Goal: Task Accomplishment & Management: Manage account settings

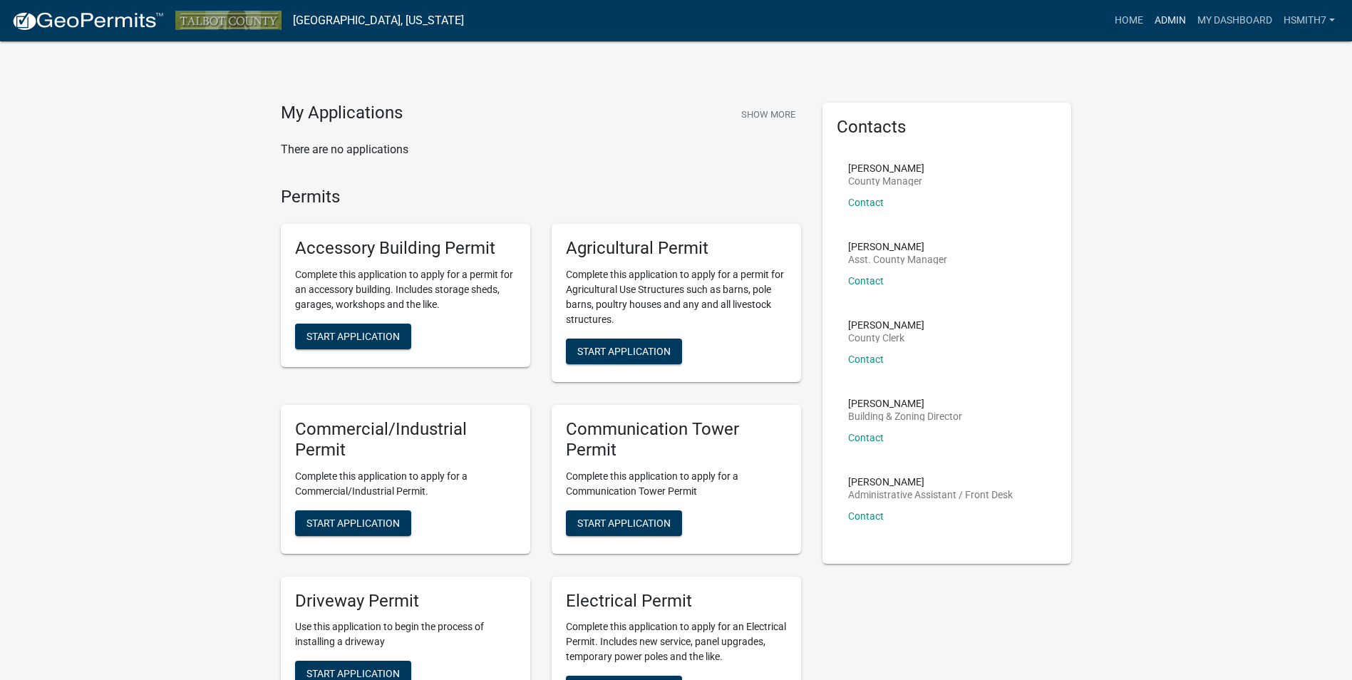
click at [1164, 25] on link "Admin" at bounding box center [1170, 20] width 43 height 27
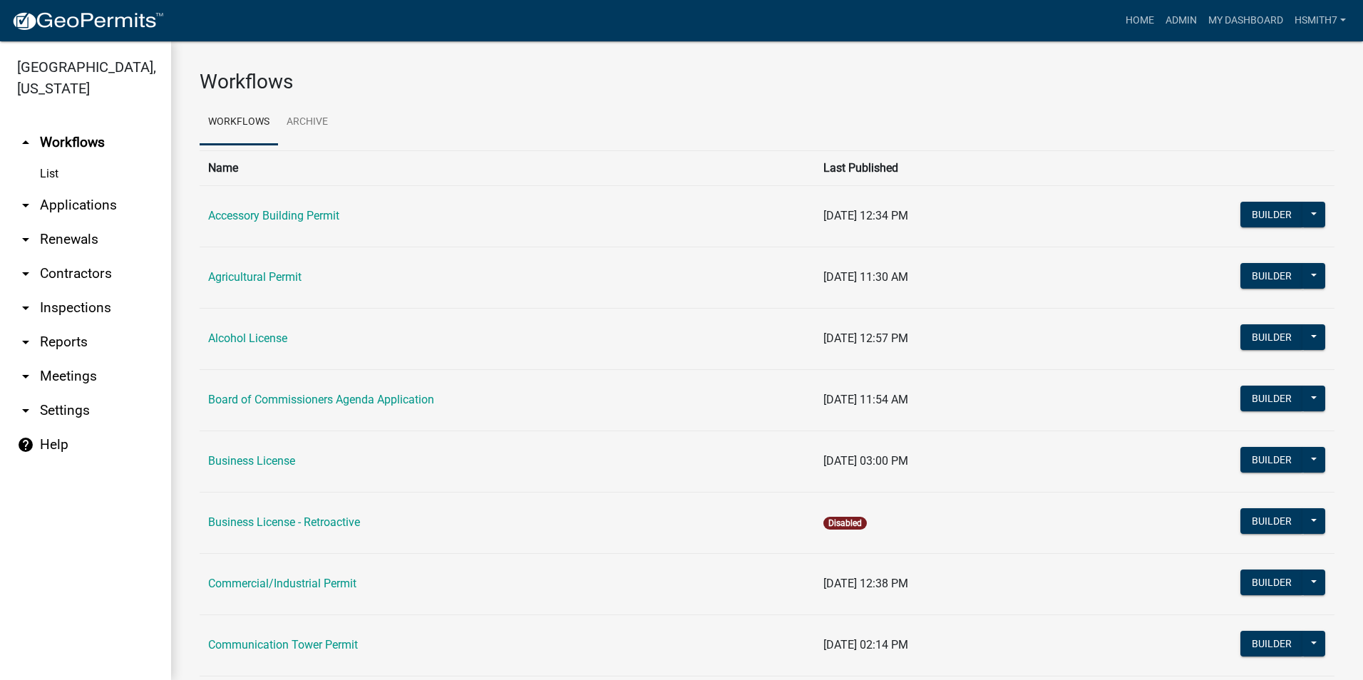
click at [101, 211] on link "arrow_drop_down Applications" at bounding box center [85, 205] width 171 height 34
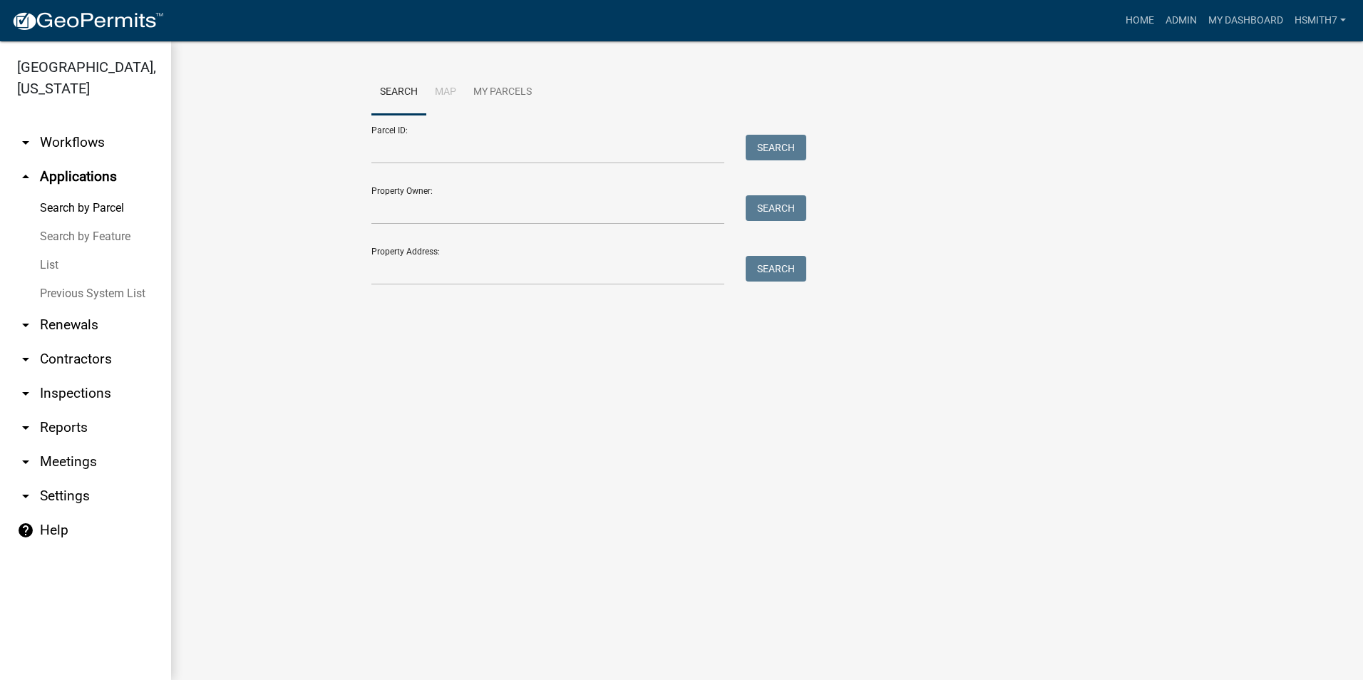
click at [62, 263] on link "List" at bounding box center [85, 265] width 171 height 29
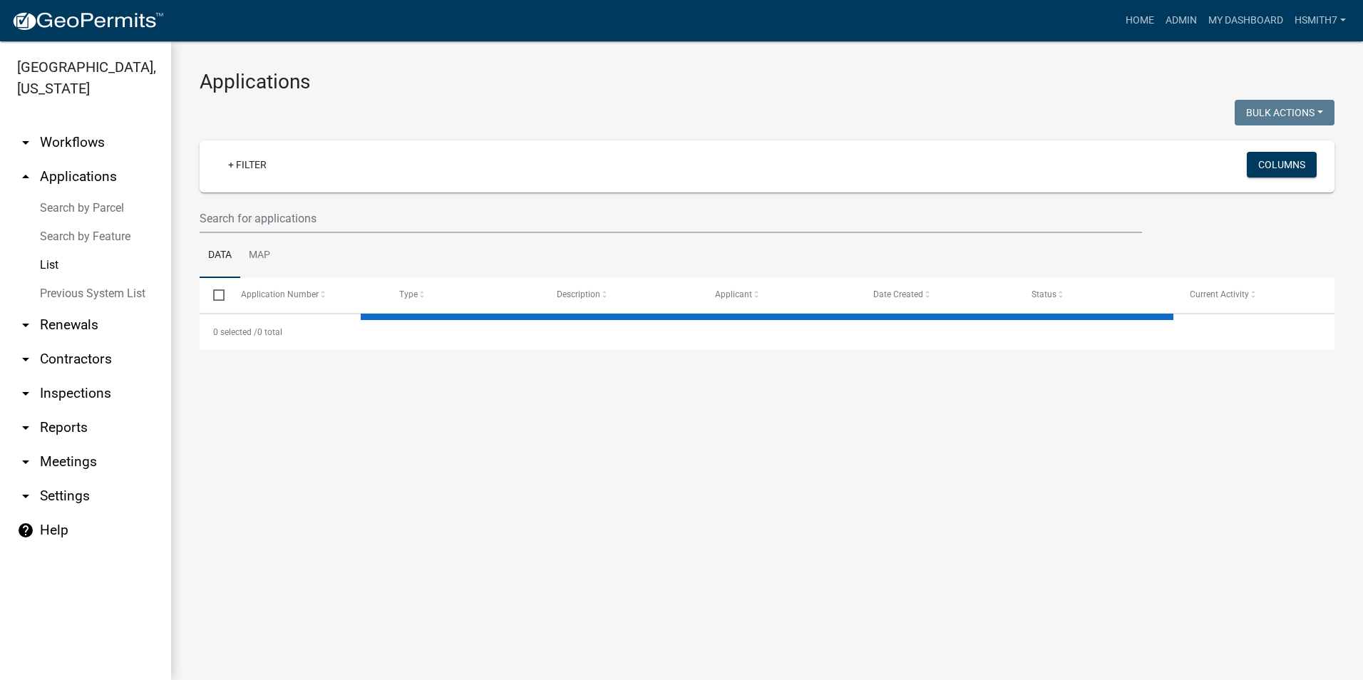
select select "3: 100"
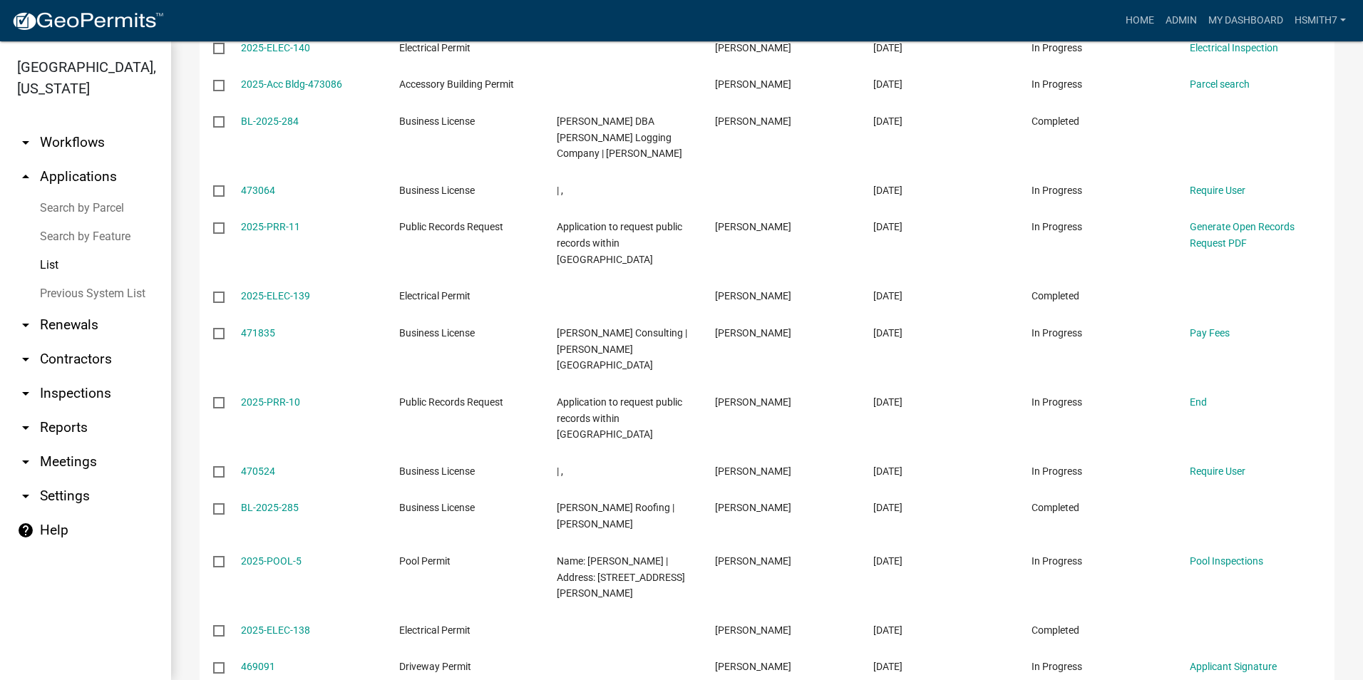
scroll to position [855, 0]
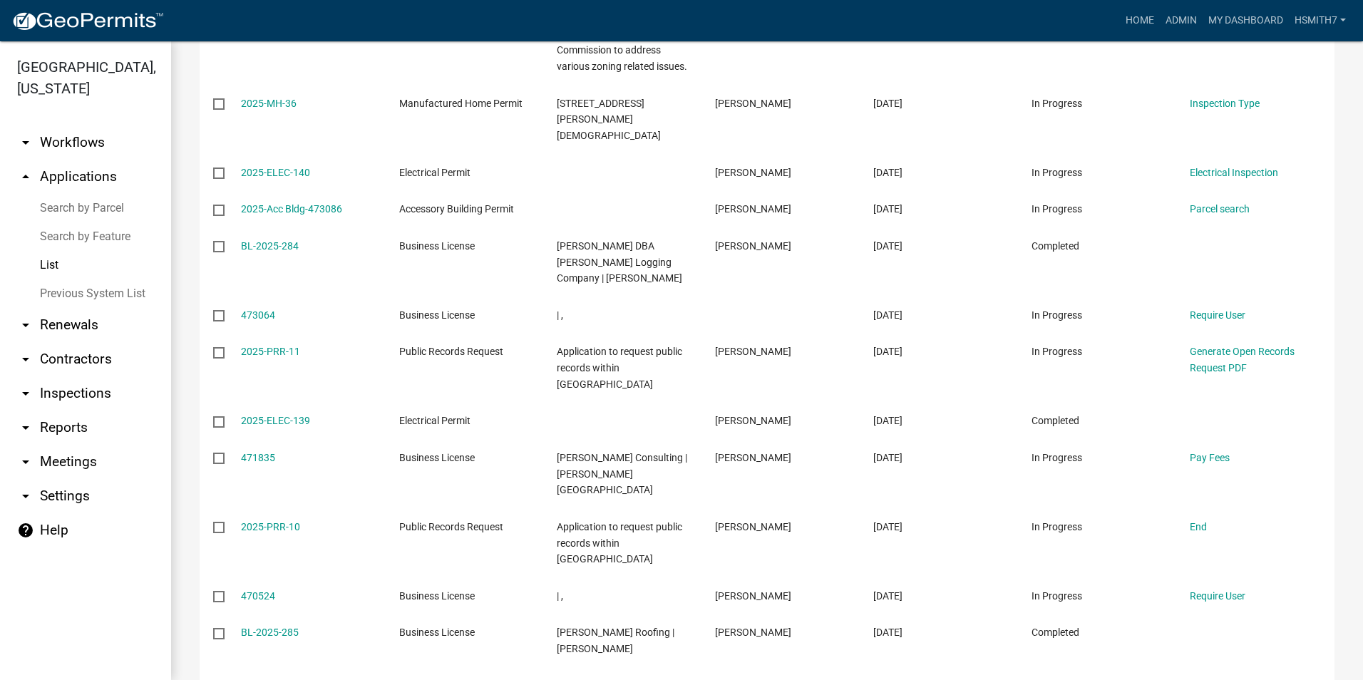
click at [95, 267] on link "List" at bounding box center [85, 265] width 171 height 29
click at [95, 264] on link "List" at bounding box center [85, 265] width 171 height 29
